Goal: Information Seeking & Learning: Learn about a topic

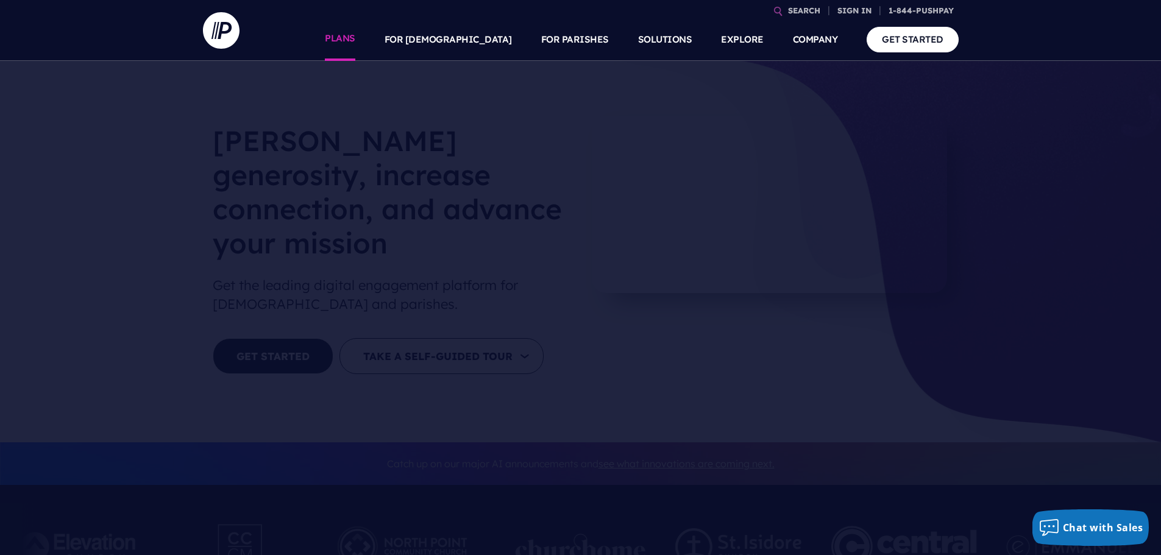
click at [355, 36] on link "PLANS" at bounding box center [340, 39] width 30 height 43
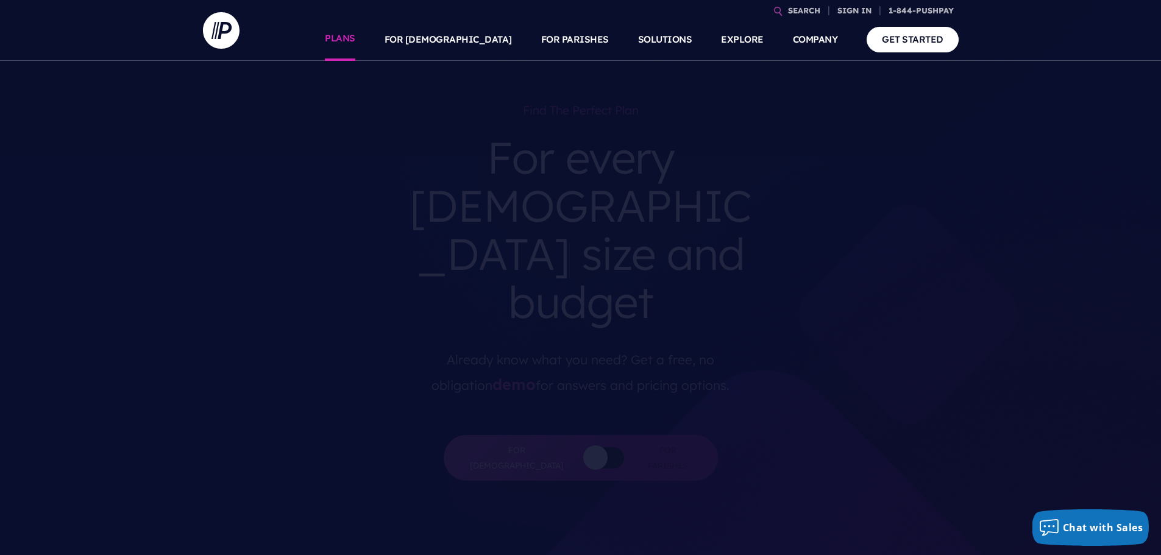
click at [355, 34] on link "PLANS" at bounding box center [340, 39] width 30 height 43
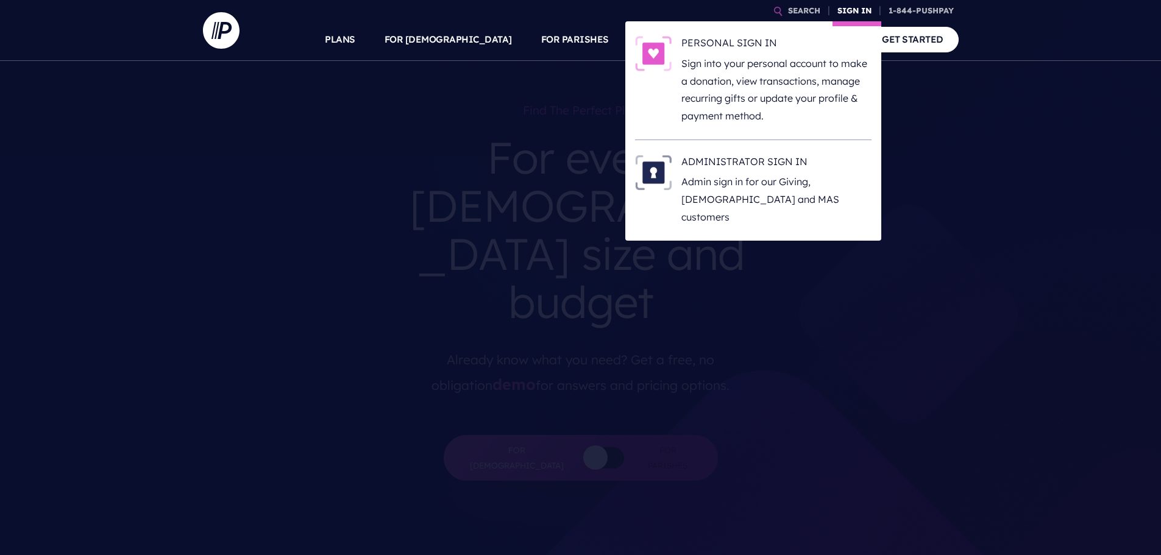
click at [840, 12] on link "SIGN IN" at bounding box center [855, 10] width 44 height 21
click at [691, 46] on h6 "PERSONAL SIGN IN" at bounding box center [776, 45] width 190 height 18
